Goal: Find specific page/section: Find specific page/section

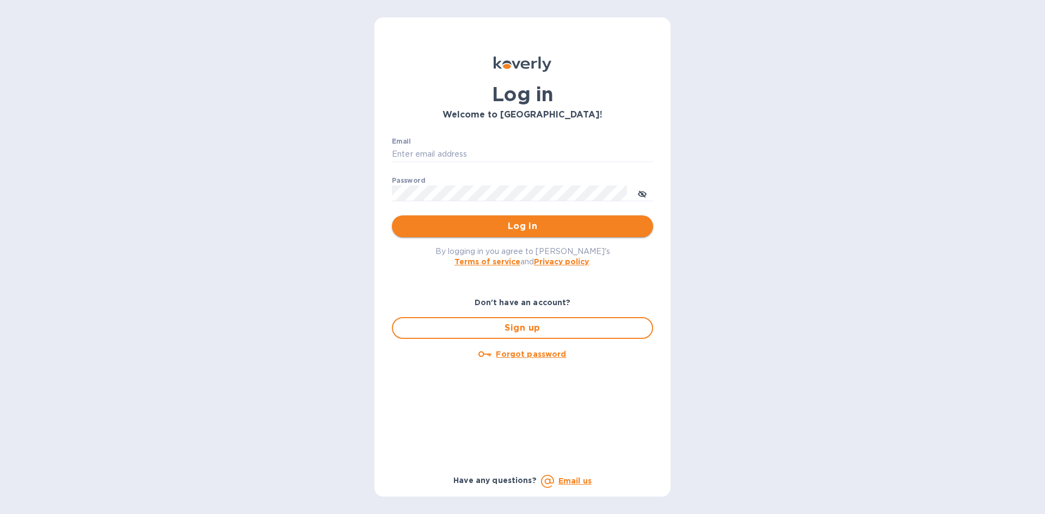
type input "[EMAIL_ADDRESS][DOMAIN_NAME]"
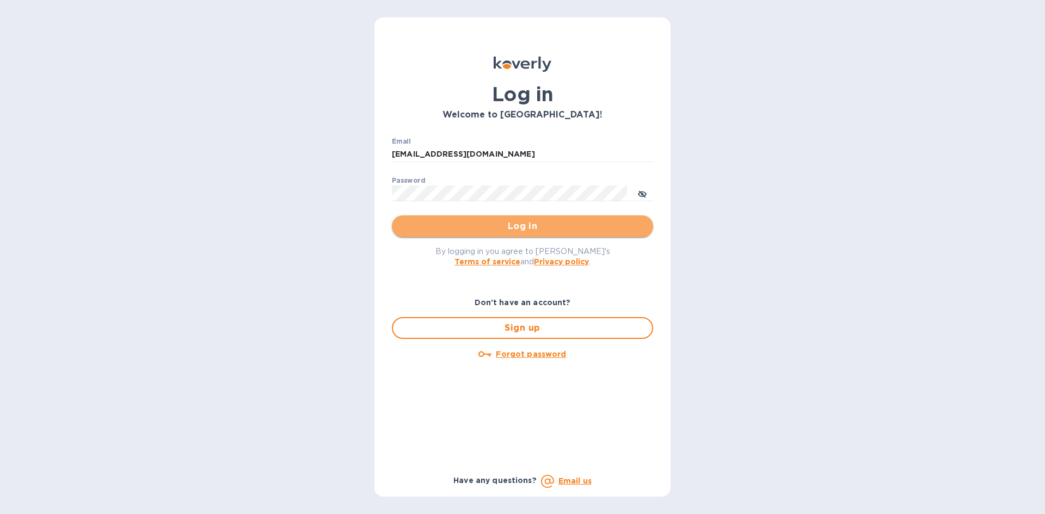
click at [528, 231] on span "Log in" at bounding box center [522, 226] width 244 height 13
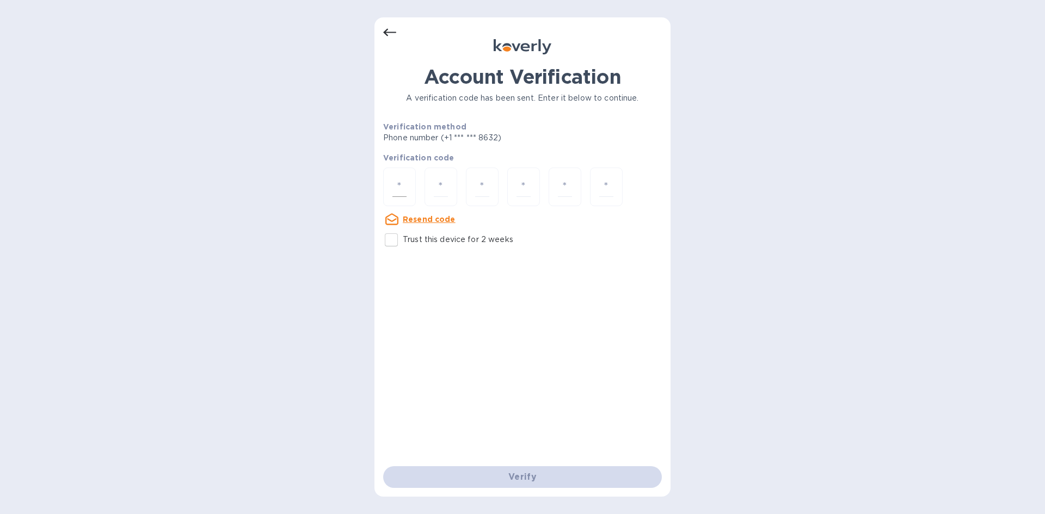
click at [402, 184] on input "number" at bounding box center [399, 187] width 14 height 20
type input "3"
type input "4"
type input "8"
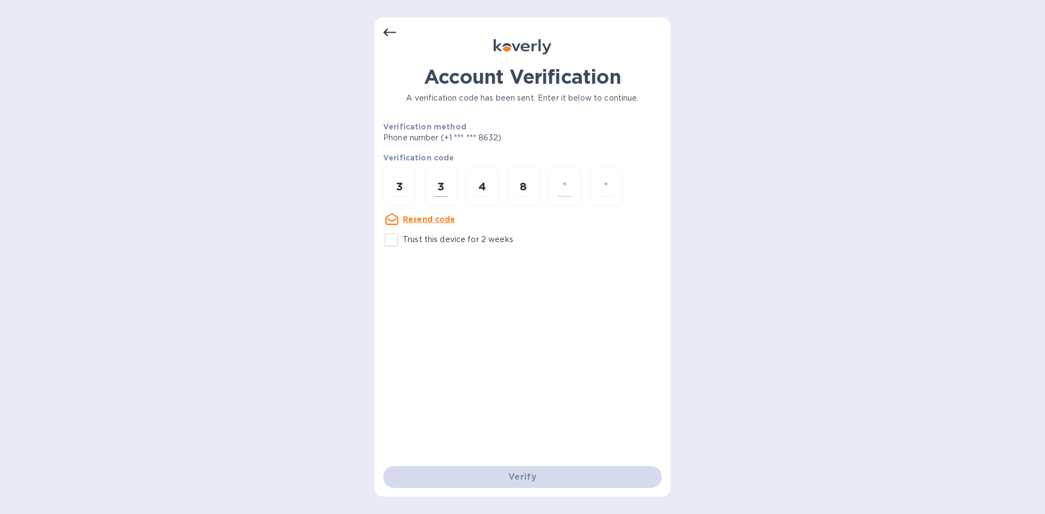
type input "5"
type input "9"
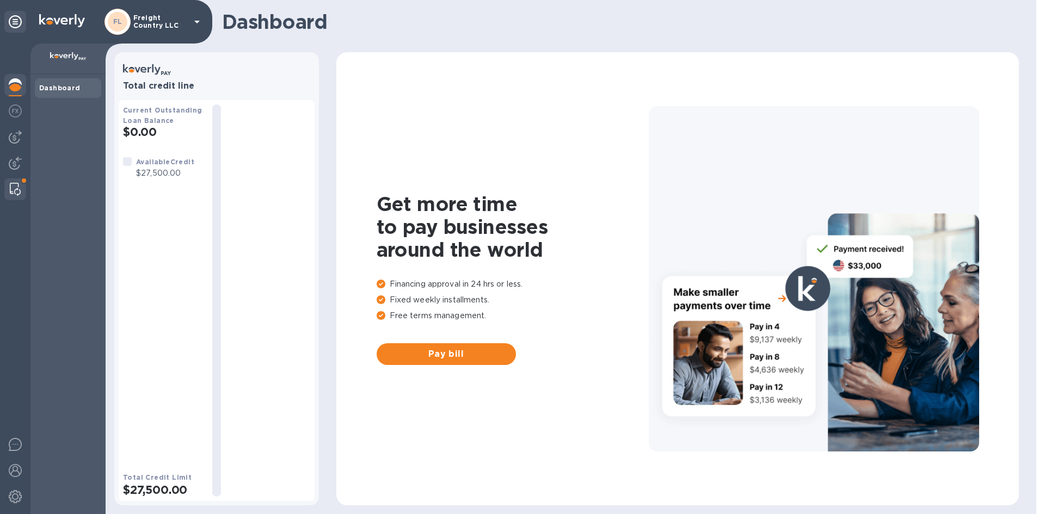
click at [10, 183] on img at bounding box center [15, 189] width 11 height 13
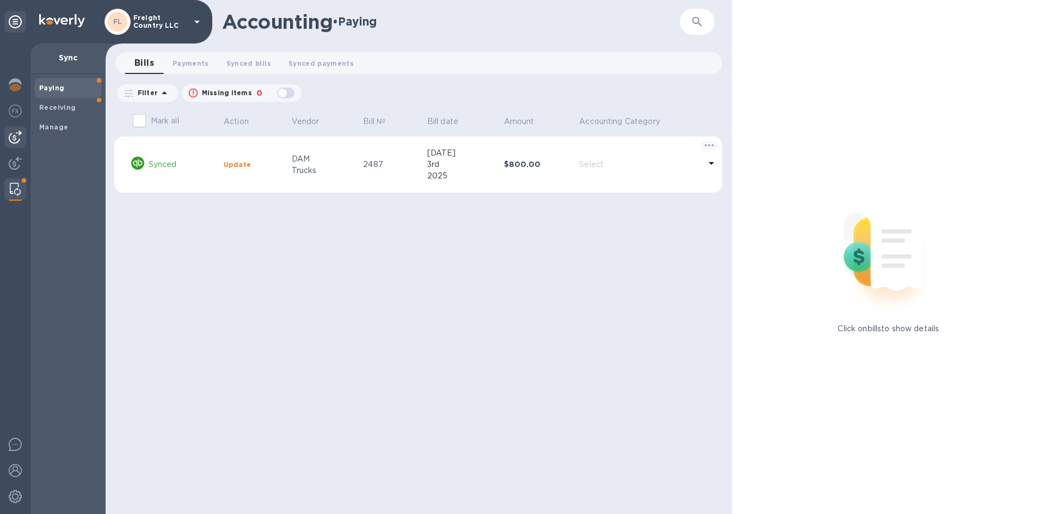
click at [14, 138] on img at bounding box center [15, 137] width 13 height 13
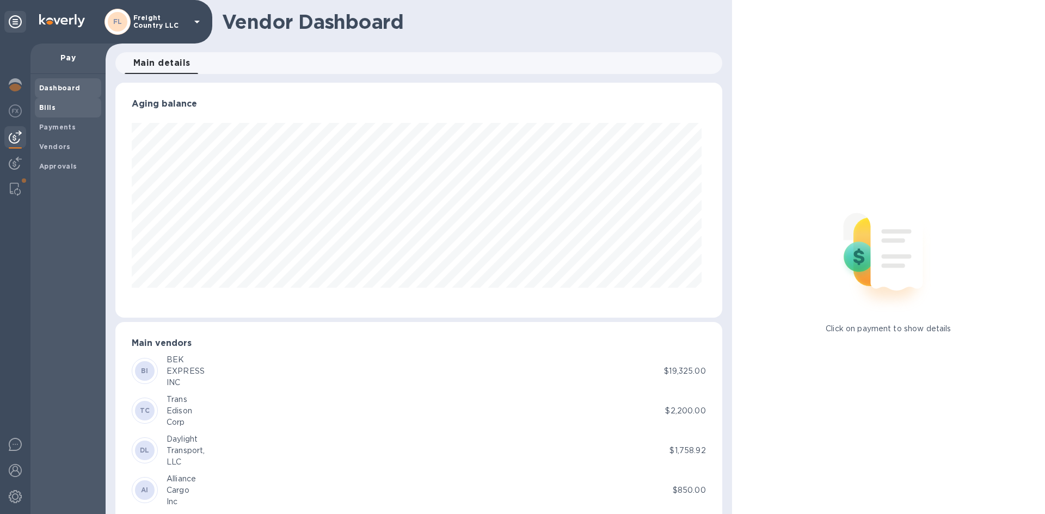
scroll to position [235, 602]
click at [58, 144] on b "Vendors" at bounding box center [55, 147] width 32 height 8
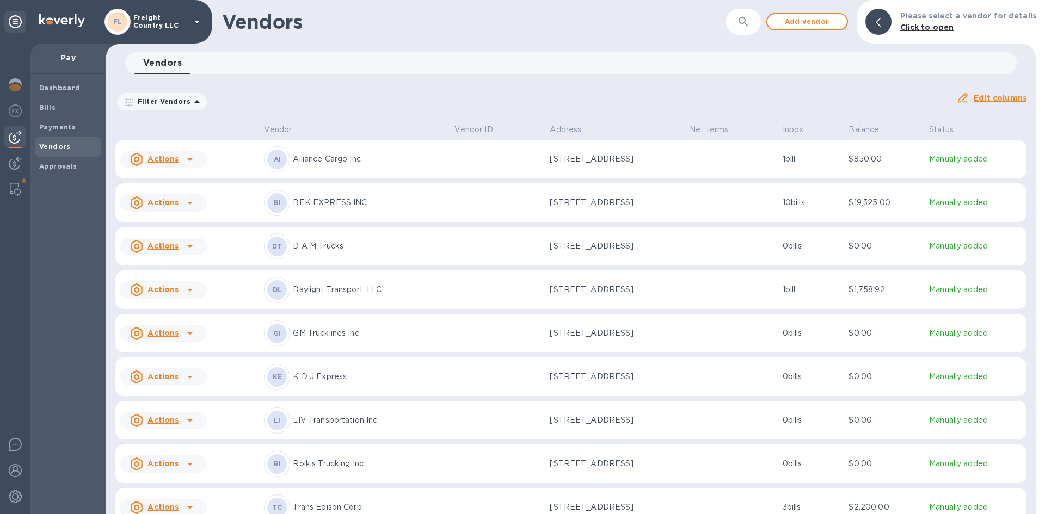
click at [750, 24] on icon "button" at bounding box center [743, 21] width 13 height 13
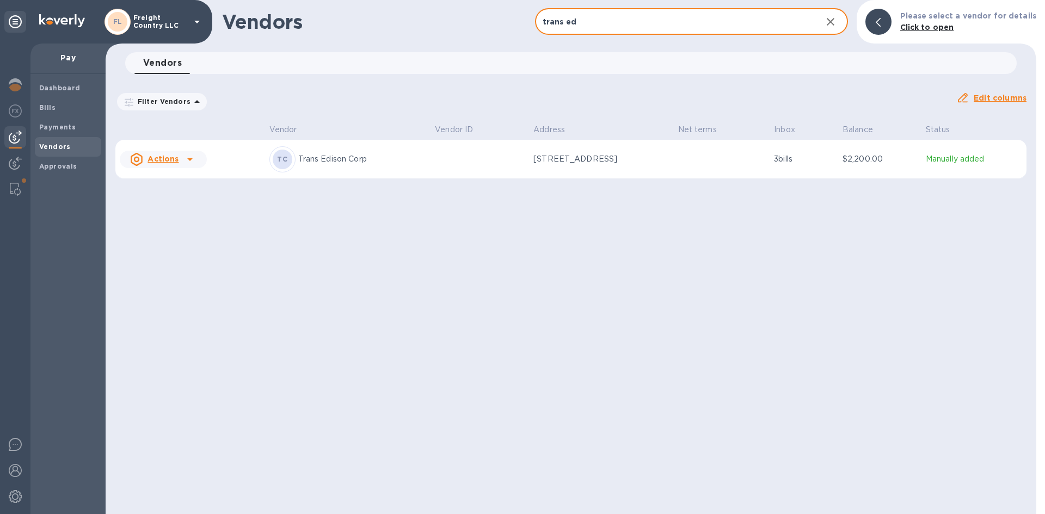
type input "trans ed"
click at [793, 162] on p "3 bills" at bounding box center [804, 158] width 60 height 11
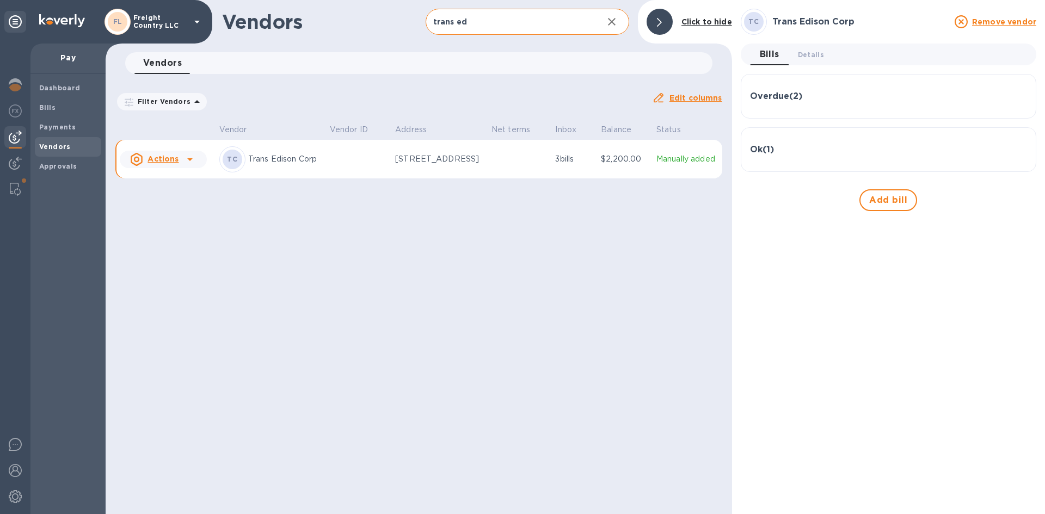
click at [772, 150] on h3 "Ok ( 1 )" at bounding box center [762, 150] width 24 height 10
click at [783, 97] on h3 "Overdue ( 2 )" at bounding box center [776, 96] width 52 height 10
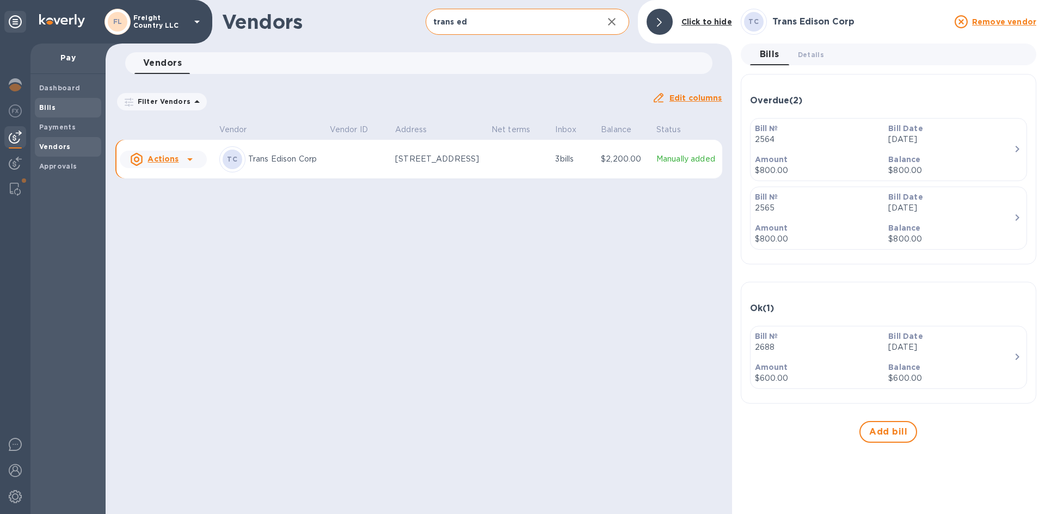
click at [47, 110] on b "Bills" at bounding box center [47, 107] width 16 height 8
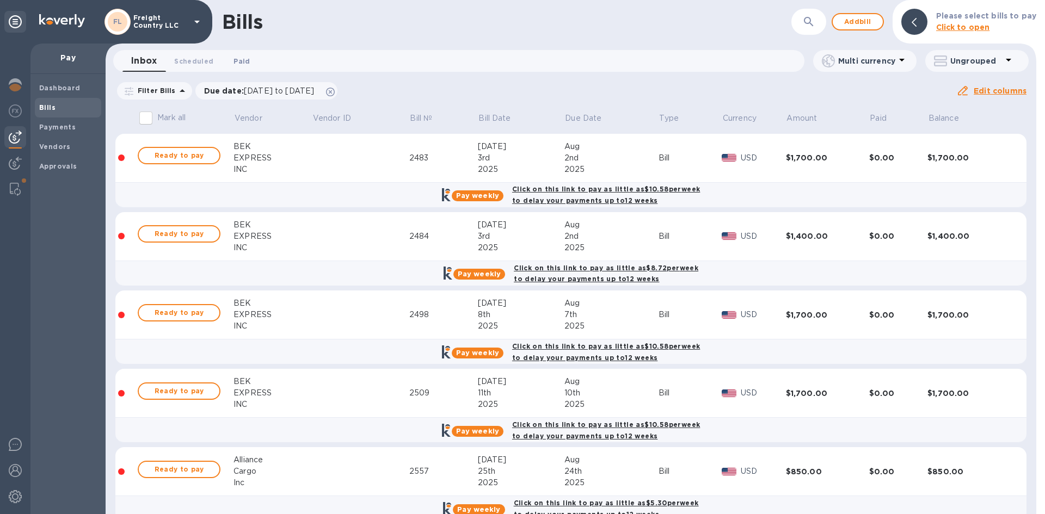
click at [237, 63] on span "Paid 0" at bounding box center [241, 60] width 16 height 11
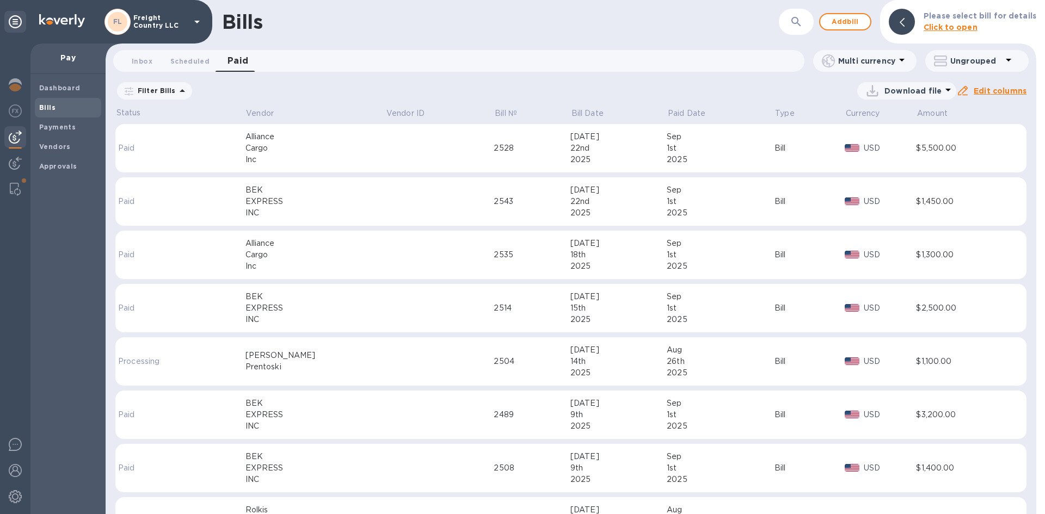
click at [796, 23] on icon "button" at bounding box center [795, 21] width 13 height 13
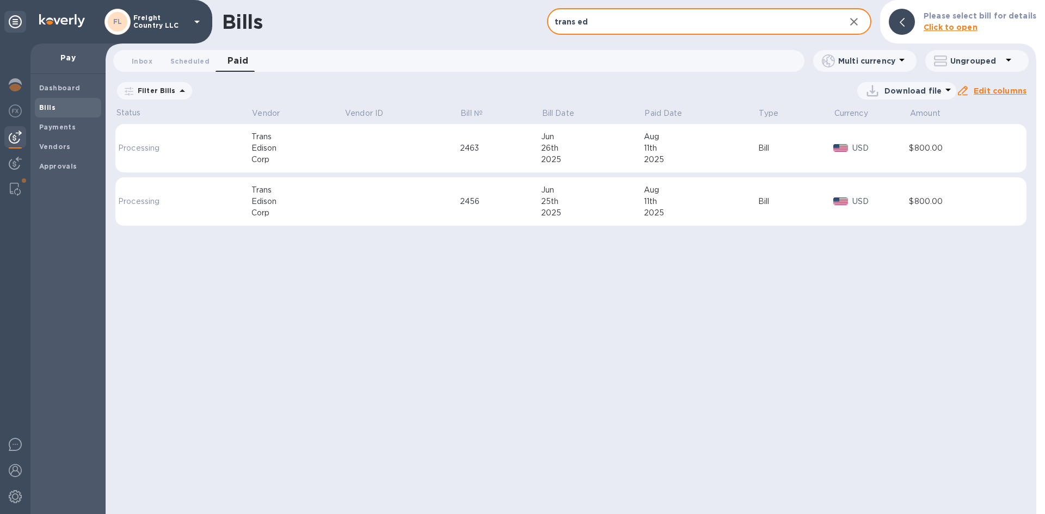
drag, startPoint x: 620, startPoint y: 33, endPoint x: 532, endPoint y: 33, distance: 87.6
click at [532, 33] on div "Bills trans ed ​ Add bill Please select bill for details Click to open" at bounding box center [571, 22] width 930 height 44
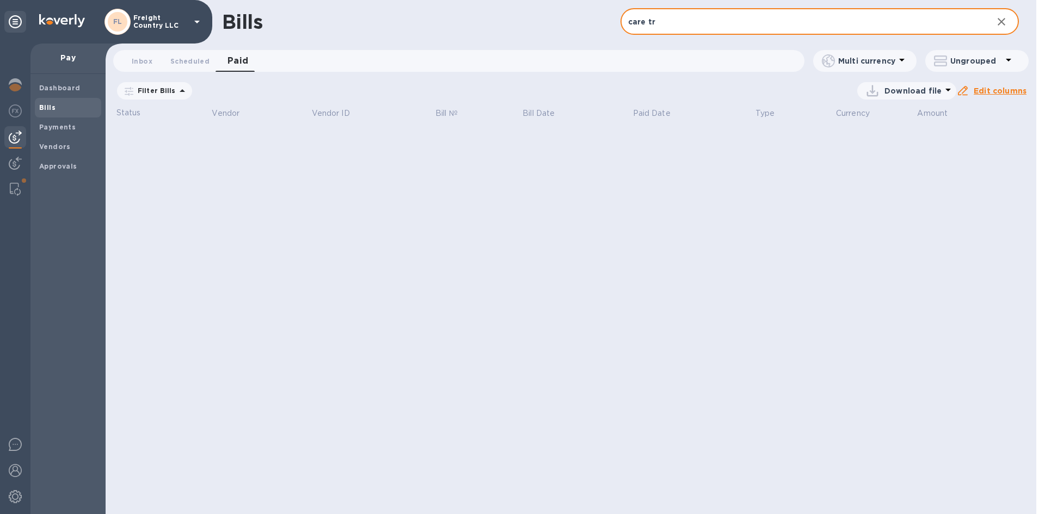
type input "care tra"
